Goal: Task Accomplishment & Management: Complete application form

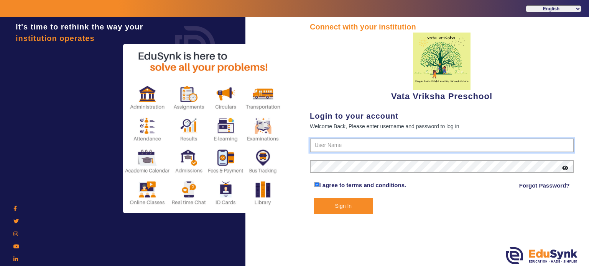
click at [337, 148] on input "text" at bounding box center [442, 146] width 264 height 14
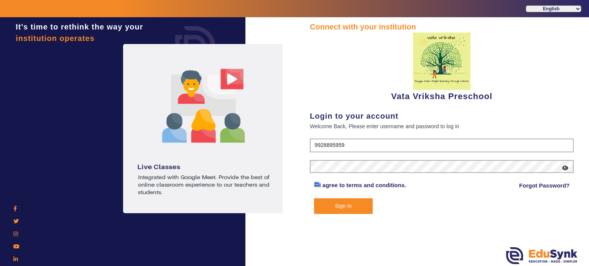
click at [332, 154] on form "9928895959 I agree to terms and conditions. Forgot Password? Sign In" at bounding box center [442, 177] width 264 height 76
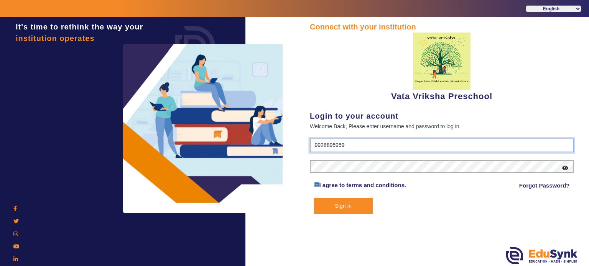
click at [330, 150] on input "9928895959" at bounding box center [442, 146] width 264 height 14
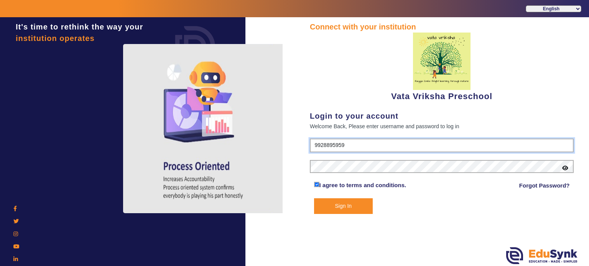
click at [325, 145] on input "9928895959" at bounding box center [442, 146] width 264 height 14
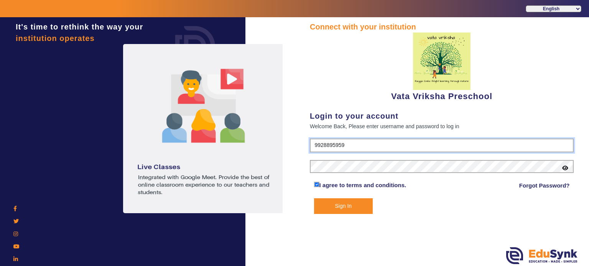
paste input "07427082"
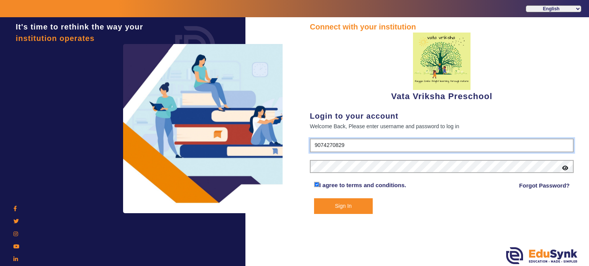
type input "9074270829"
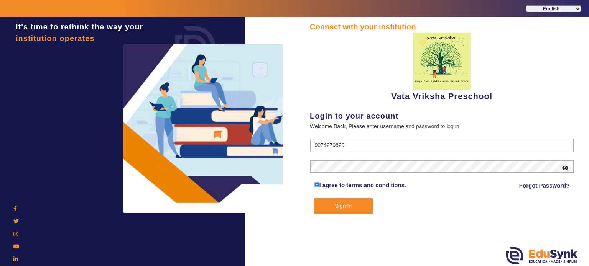
click at [340, 207] on button "Sign In" at bounding box center [343, 207] width 59 height 16
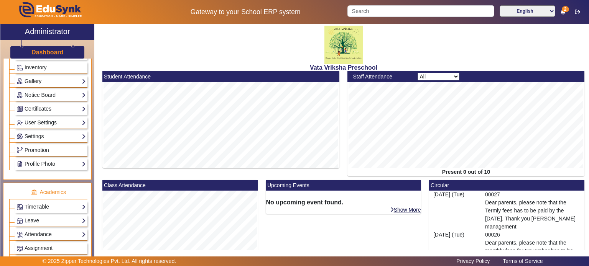
scroll to position [225, 0]
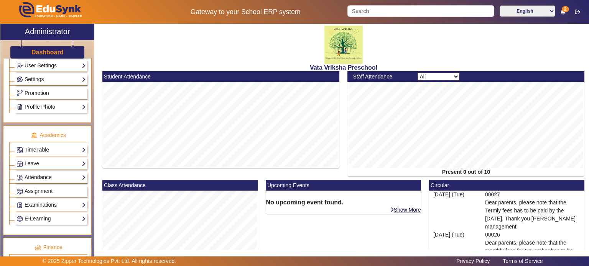
click at [45, 158] on div "Leave Configuration Leave Records Student Leave User Leave Balance View" at bounding box center [51, 164] width 72 height 12
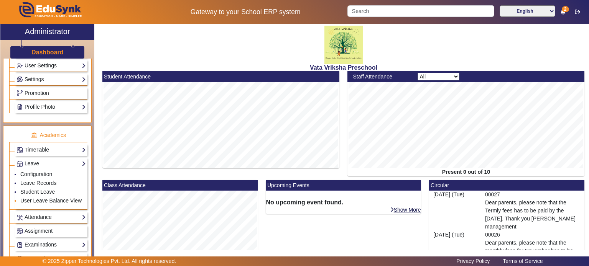
click at [48, 200] on link "User Leave Balance View" at bounding box center [50, 201] width 61 height 6
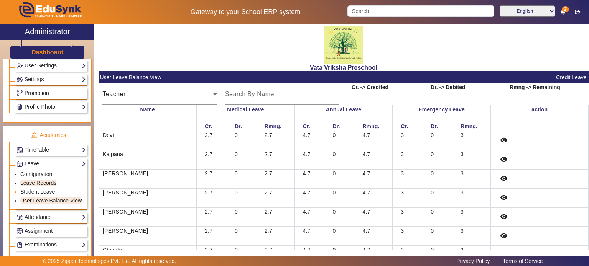
click at [46, 189] on link "Student Leave" at bounding box center [37, 192] width 34 height 6
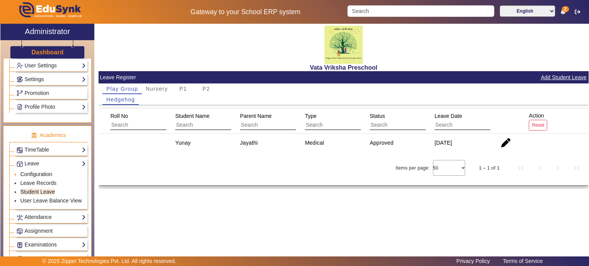
click at [45, 173] on link "Configuration" at bounding box center [36, 174] width 32 height 6
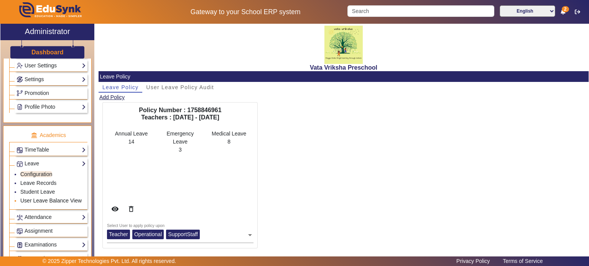
click at [41, 199] on link "User Leave Balance View" at bounding box center [50, 201] width 61 height 6
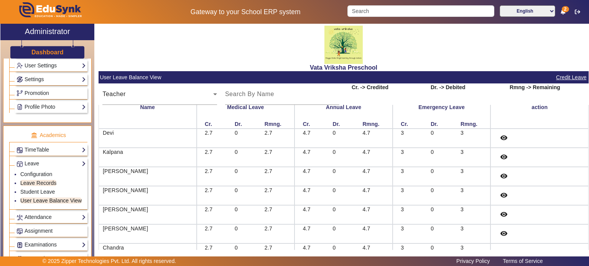
scroll to position [2, 0]
click at [398, 9] on input "Search" at bounding box center [420, 10] width 146 height 11
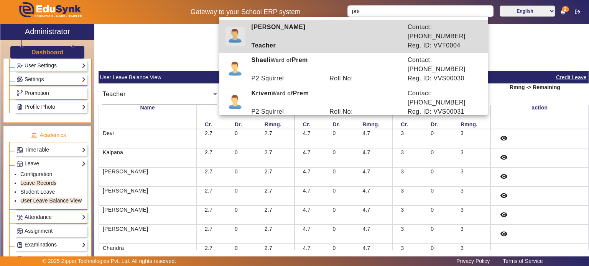
click at [294, 39] on div "[PERSON_NAME]" at bounding box center [325, 32] width 156 height 18
type input "[PERSON_NAME]"
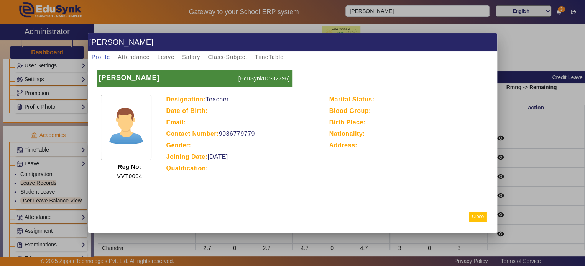
click at [480, 217] on button "Close" at bounding box center [478, 217] width 18 height 10
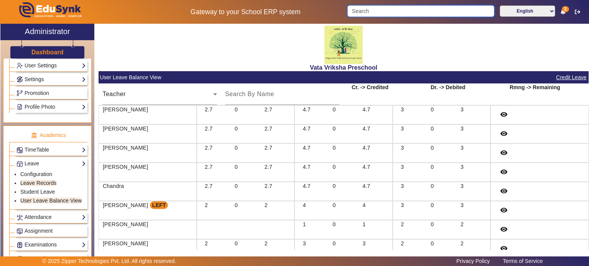
scroll to position [0, 0]
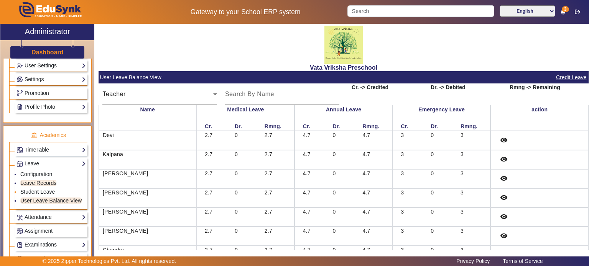
click at [45, 189] on link "Student Leave" at bounding box center [37, 192] width 34 height 6
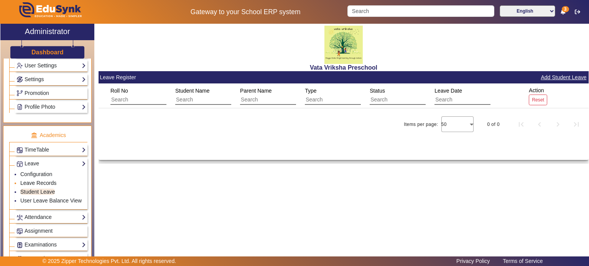
click at [47, 181] on link "Leave Records" at bounding box center [38, 183] width 36 height 6
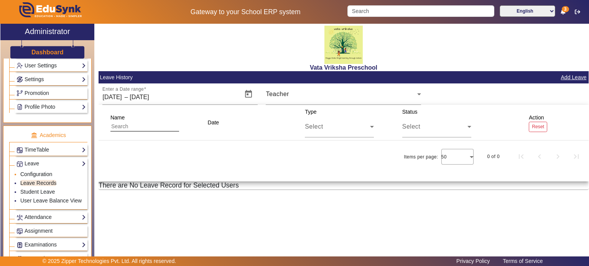
click at [44, 174] on link "Configuration" at bounding box center [36, 174] width 32 height 6
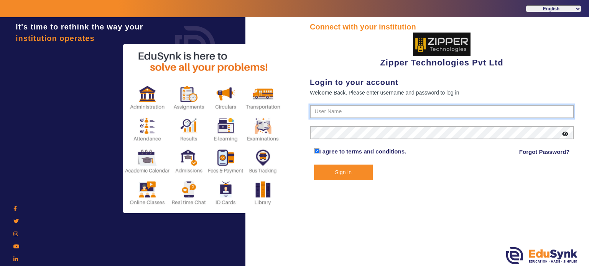
click at [332, 112] on input "text" at bounding box center [442, 112] width 264 height 14
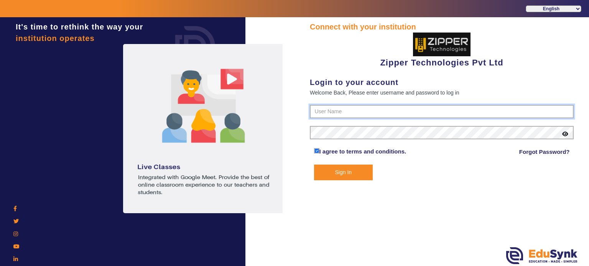
type input "1008790000"
click at [314, 165] on button "Sign In" at bounding box center [343, 173] width 59 height 16
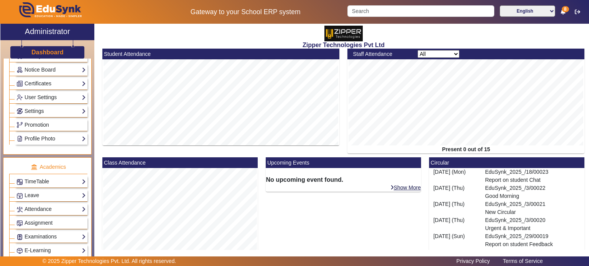
scroll to position [259, 0]
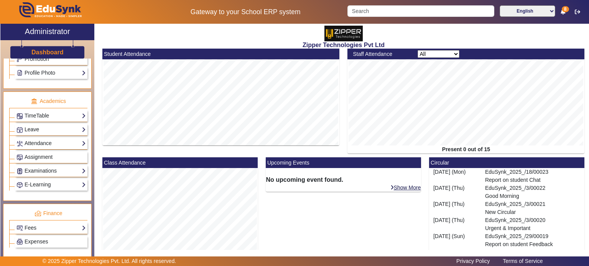
click at [48, 125] on link "Leave" at bounding box center [50, 129] width 69 height 9
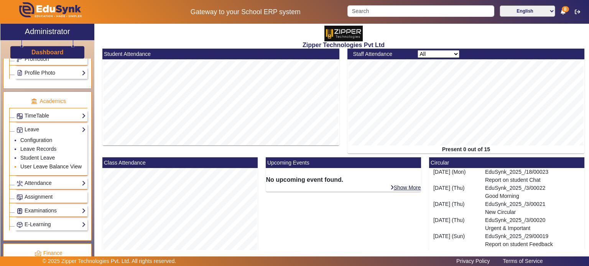
click at [45, 164] on link "User Leave Balance View" at bounding box center [50, 167] width 61 height 6
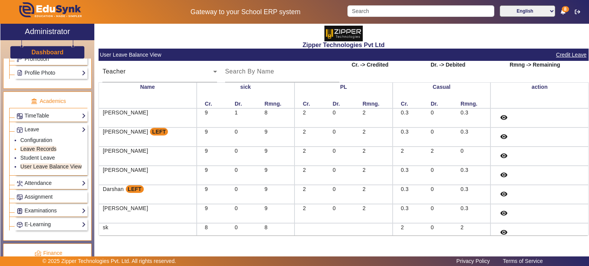
click at [48, 148] on link "Leave Records" at bounding box center [38, 149] width 36 height 6
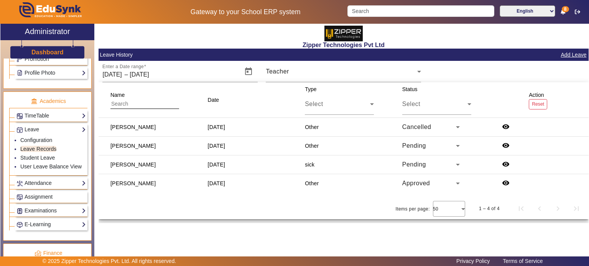
click at [580, 53] on button "Add Leave" at bounding box center [573, 55] width 27 height 10
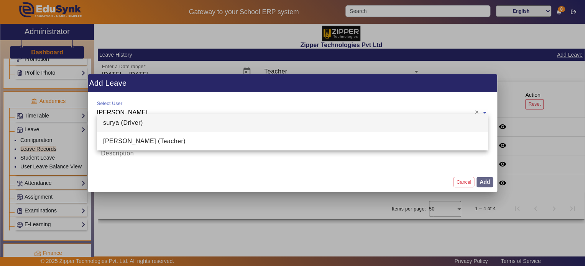
type input "surya"
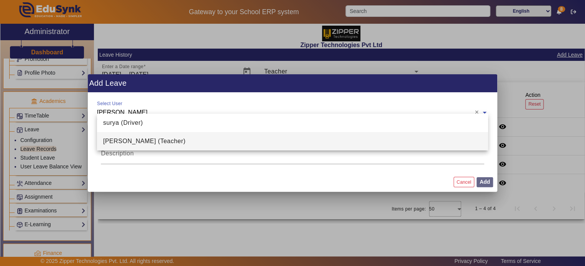
click at [171, 141] on span "suryakant Bansal (Teacher)" at bounding box center [144, 141] width 82 height 7
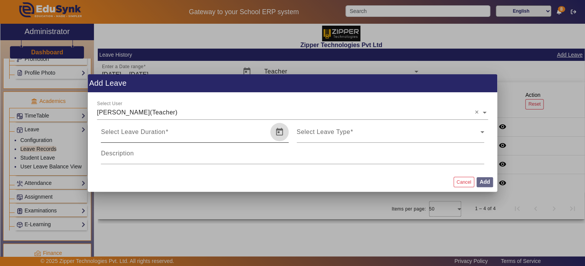
click at [280, 132] on span "Open calendar" at bounding box center [279, 132] width 18 height 18
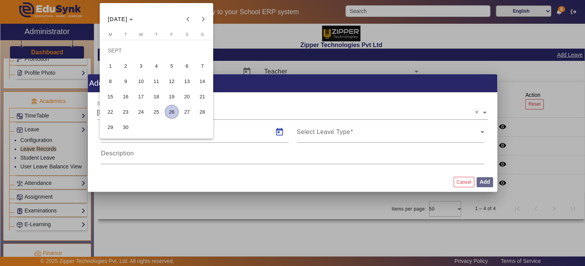
click at [172, 116] on span "26" at bounding box center [172, 112] width 14 height 14
type input "26/09/2025"
click at [182, 114] on span "27" at bounding box center [187, 112] width 14 height 14
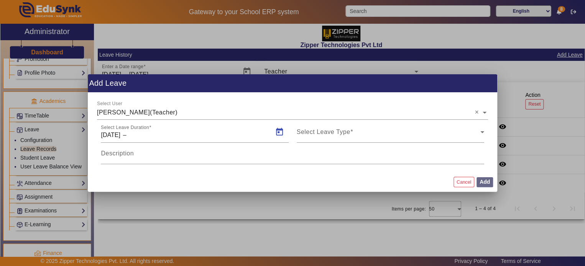
type input "27/09/2025"
click at [328, 135] on span "Select Leave Type" at bounding box center [324, 135] width 54 height 7
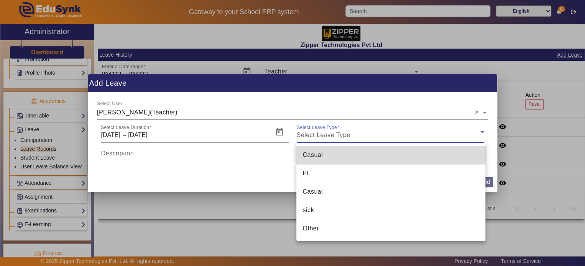
click at [329, 154] on mat-option "Casual" at bounding box center [390, 155] width 189 height 18
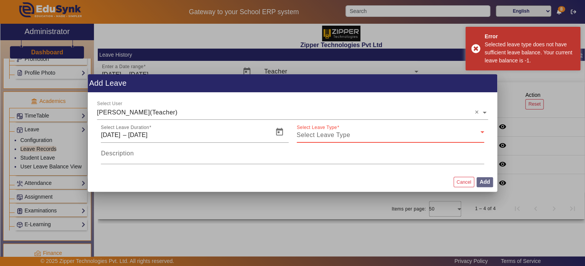
click at [379, 136] on div "Select Leave Type" at bounding box center [389, 135] width 184 height 9
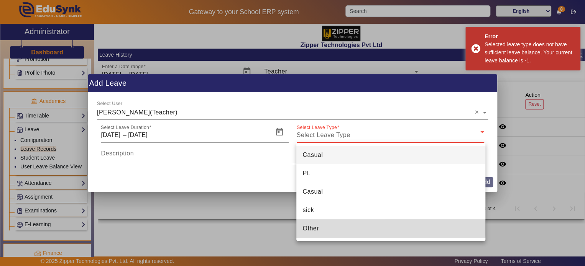
click at [338, 224] on mat-option "Other" at bounding box center [390, 229] width 189 height 18
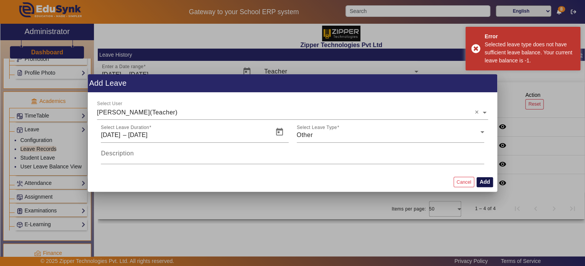
click at [484, 184] on button "Add" at bounding box center [484, 182] width 16 height 10
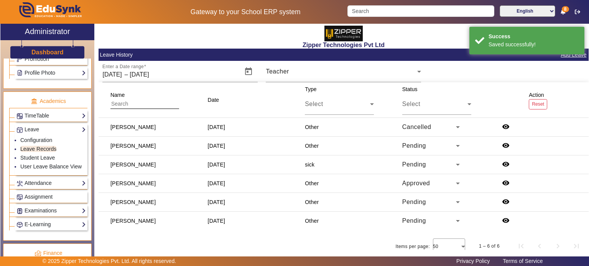
click at [570, 57] on button "Add Leave" at bounding box center [573, 55] width 27 height 10
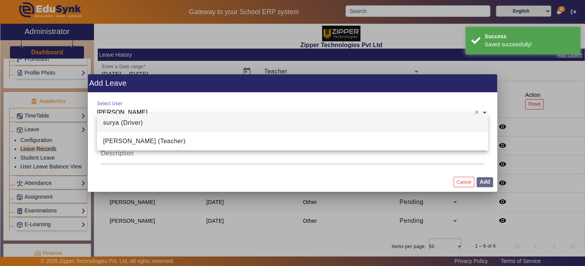
type input "surya"
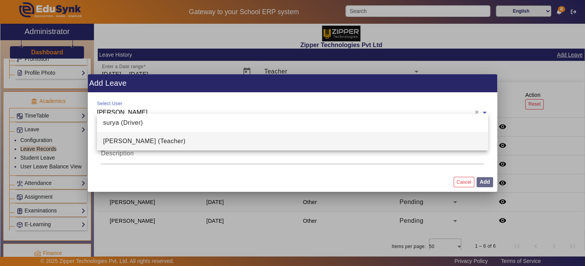
click at [189, 135] on div "suryakant Bansal (Teacher)" at bounding box center [292, 141] width 391 height 18
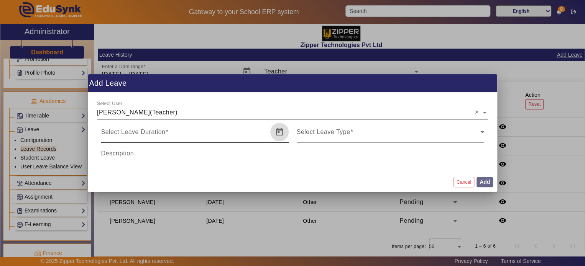
click at [286, 133] on span "Open calendar" at bounding box center [279, 132] width 18 height 18
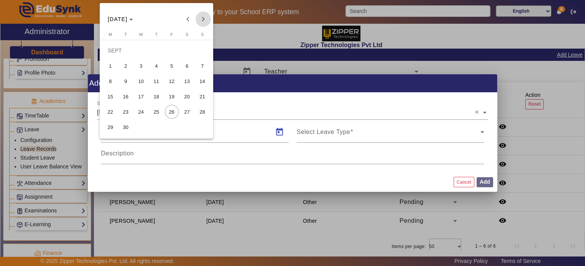
click at [204, 16] on span "Next month" at bounding box center [202, 18] width 15 height 15
click at [154, 81] on span "9" at bounding box center [156, 81] width 14 height 14
type input "09/10/2025"
click at [170, 80] on span "10" at bounding box center [172, 81] width 14 height 14
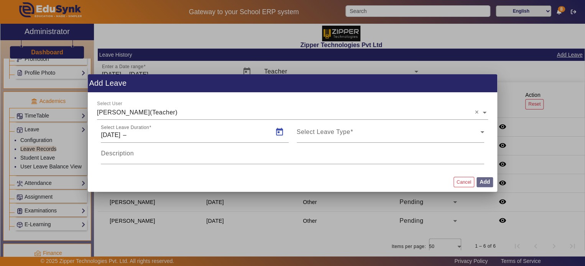
type input "10/10/2025"
click at [417, 139] on div "Select Leave Type" at bounding box center [389, 135] width 184 height 9
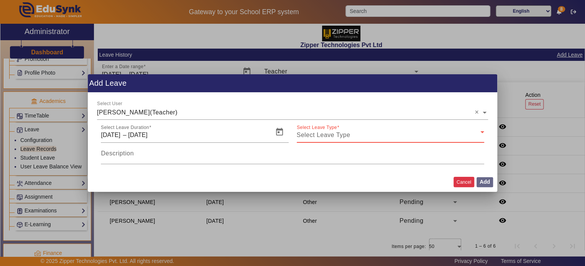
click at [459, 181] on button "Cancel" at bounding box center [463, 182] width 21 height 10
